Goal: Task Accomplishment & Management: Manage account settings

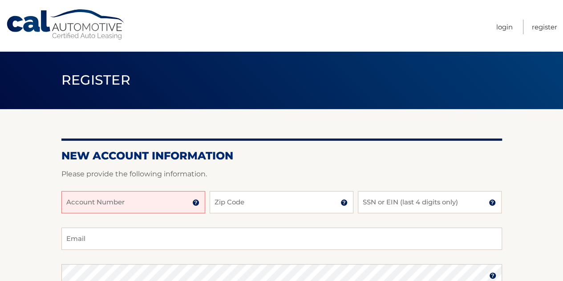
scroll to position [44, 0]
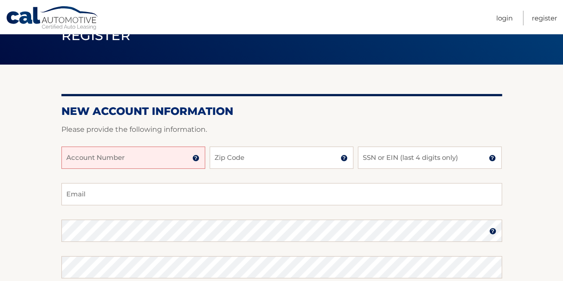
click at [179, 161] on input "Account Number" at bounding box center [133, 157] width 144 height 22
paste input "44455964672"
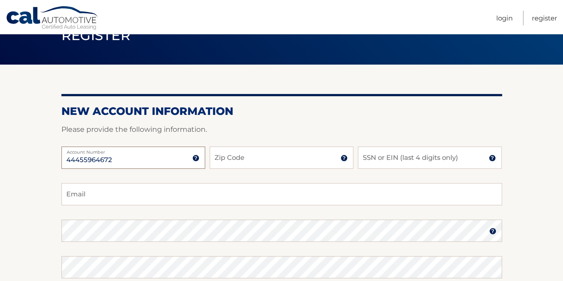
type input "44455964672"
click at [251, 156] on input "Zip Code" at bounding box center [281, 157] width 144 height 22
type input "11024"
click at [356, 189] on input "Email" at bounding box center [281, 194] width 440 height 22
type input "[EMAIL_ADDRESS][DOMAIN_NAME]"
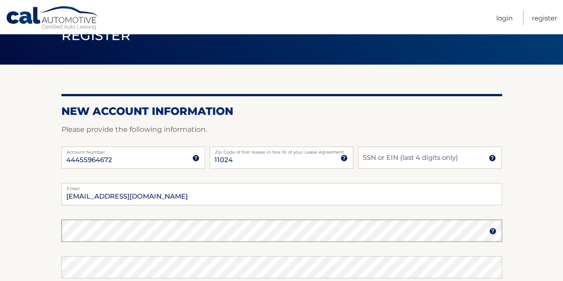
click at [0, 191] on section "New Account Information Please provide the following information. 44455964672 A…" at bounding box center [281, 237] width 563 height 347
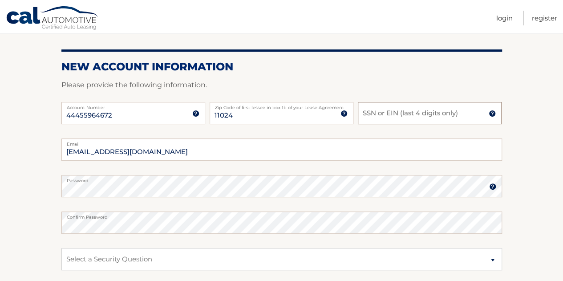
click at [405, 112] on input "SSN or EIN (last 4 digits only)" at bounding box center [430, 113] width 144 height 22
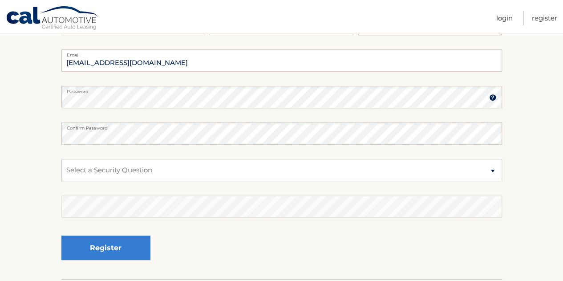
scroll to position [222, 0]
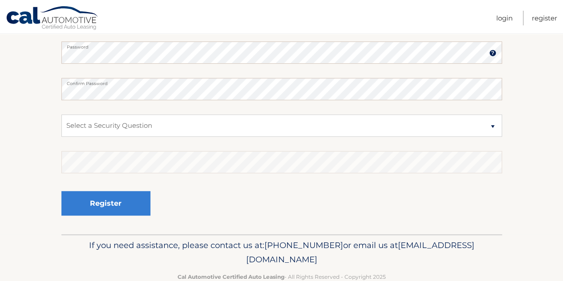
type input "0931"
click at [199, 121] on select "Select a Security Question What was the name of your elementary school? What is…" at bounding box center [281, 125] width 440 height 22
select select "2"
click at [61, 114] on select "Select a Security Question What was the name of your elementary school? What is…" at bounding box center [281, 125] width 440 height 22
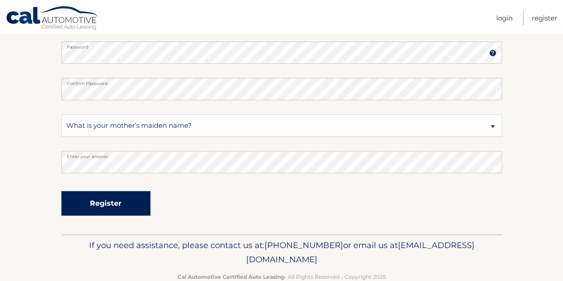
click at [118, 197] on button "Register" at bounding box center [105, 203] width 89 height 24
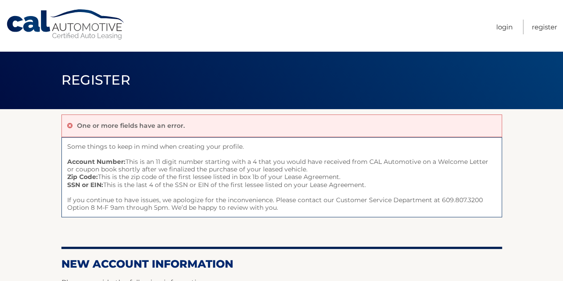
scroll to position [89, 0]
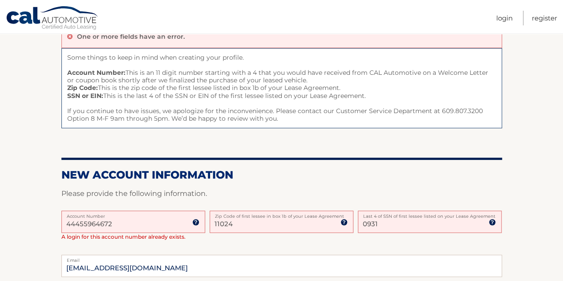
click at [143, 219] on input "44455964672" at bounding box center [133, 221] width 144 height 22
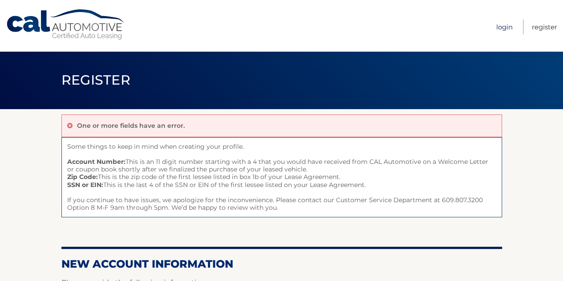
click at [502, 24] on link "Login" at bounding box center [504, 27] width 16 height 15
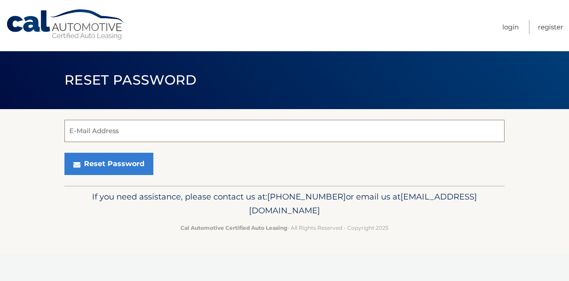
click at [116, 134] on input "E-Mail Address" at bounding box center [284, 131] width 440 height 22
type input "shaylie@gmail.com"
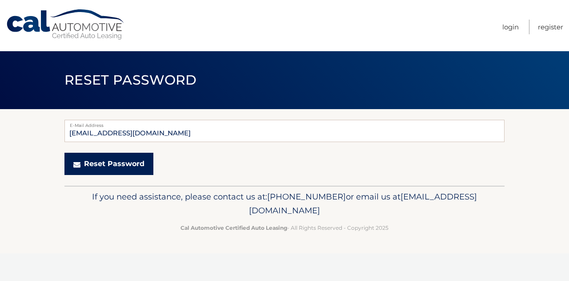
click at [122, 161] on button "Reset Password" at bounding box center [108, 164] width 89 height 22
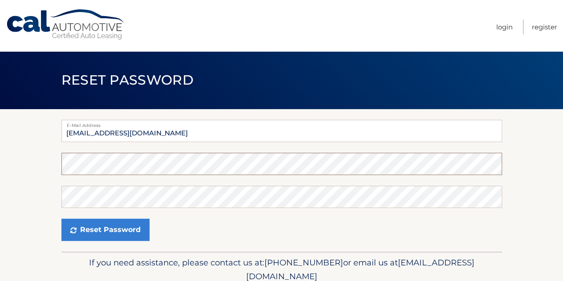
click at [0, 169] on section "E-Mail Address shaylie@gmail.com Password Confirm Password Reset Password" at bounding box center [281, 180] width 563 height 142
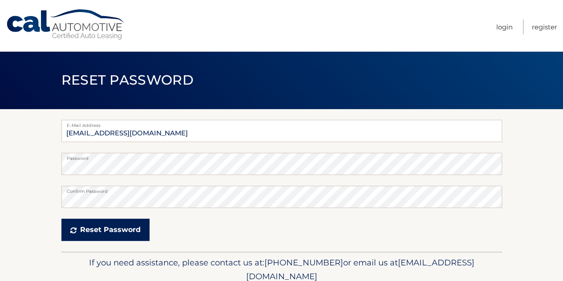
click at [101, 229] on button "Reset Password" at bounding box center [105, 229] width 88 height 22
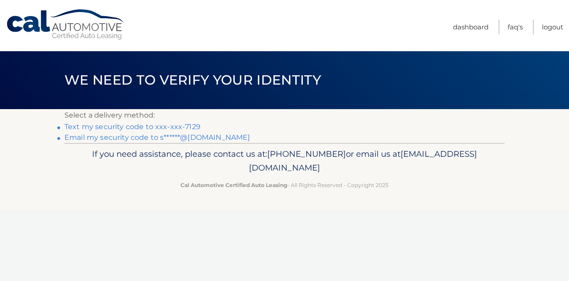
click at [157, 138] on link "Email my security code to s******@[DOMAIN_NAME]" at bounding box center [157, 137] width 186 height 8
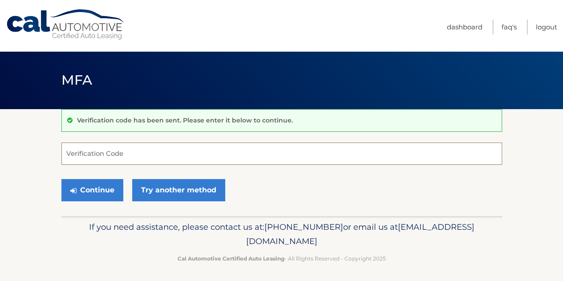
paste input "564231"
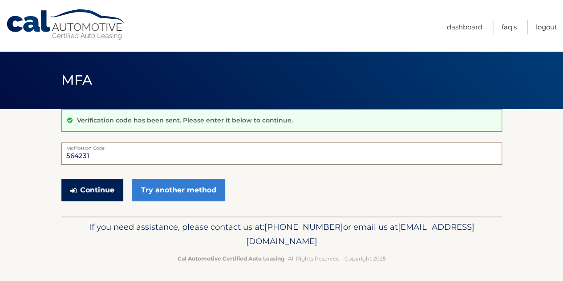
type input "564231"
click at [110, 186] on button "Continue" at bounding box center [92, 190] width 62 height 22
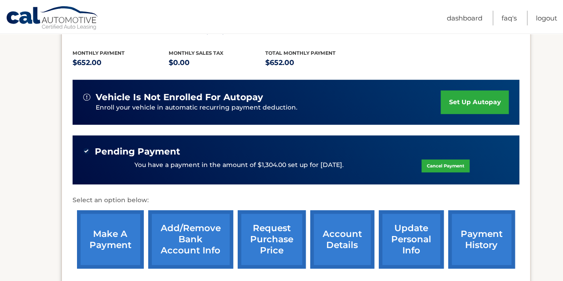
scroll to position [89, 0]
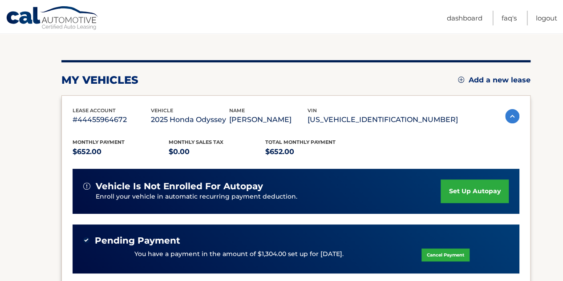
click at [479, 192] on link "set up autopay" at bounding box center [474, 191] width 68 height 24
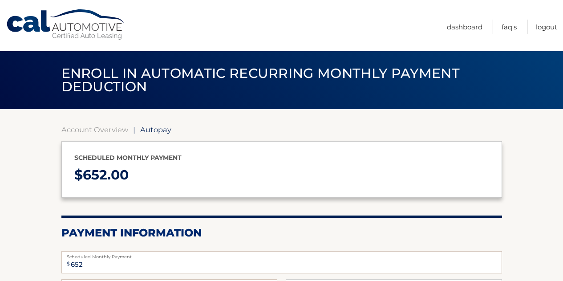
select select "MWE0MjI1ZjMtMTViNS00YjZmLWJlY2QtYzFlMjgxMjRmMzJj"
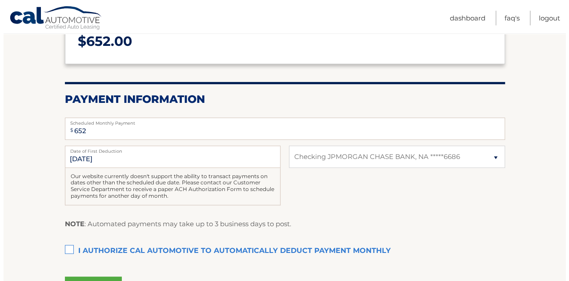
scroll to position [178, 0]
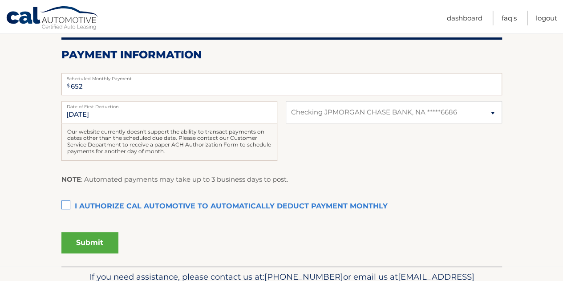
click at [68, 203] on label "I authorize cal automotive to automatically deduct payment monthly This checkbo…" at bounding box center [281, 206] width 440 height 18
click at [0, 0] on input "I authorize cal automotive to automatically deduct payment monthly This checkbo…" at bounding box center [0, 0] width 0 height 0
click at [114, 237] on button "Submit" at bounding box center [89, 242] width 57 height 21
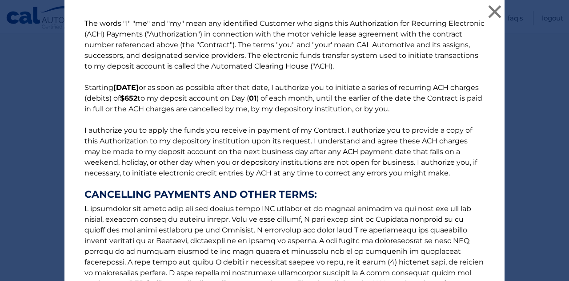
scroll to position [133, 0]
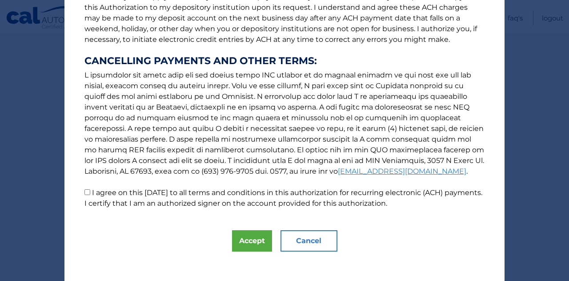
click at [85, 192] on input "I agree on this 10/14/2025 to all terms and conditions in this authorization fo…" at bounding box center [88, 192] width 6 height 6
checkbox input "true"
click at [242, 244] on button "Accept" at bounding box center [252, 240] width 40 height 21
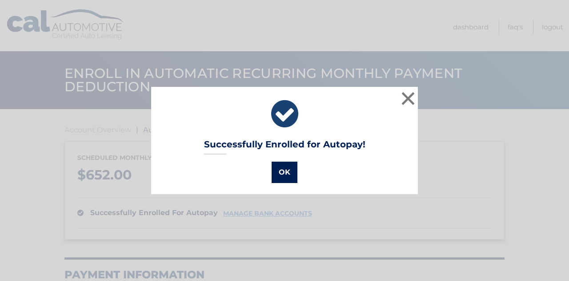
click at [278, 171] on button "OK" at bounding box center [285, 171] width 26 height 21
